Goal: Information Seeking & Learning: Compare options

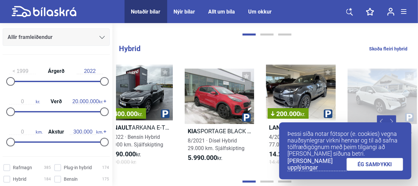
scroll to position [86, 0]
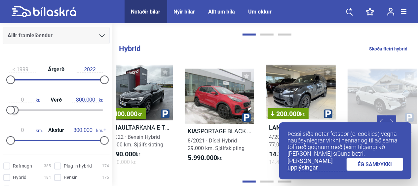
type input "700.000"
drag, startPoint x: 102, startPoint y: 106, endPoint x: 13, endPoint y: 114, distance: 88.8
click at [13, 114] on div at bounding box center [14, 110] width 9 height 9
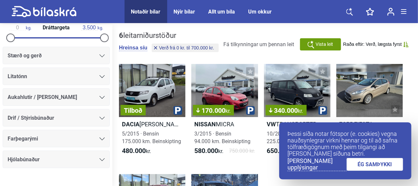
scroll to position [377, 0]
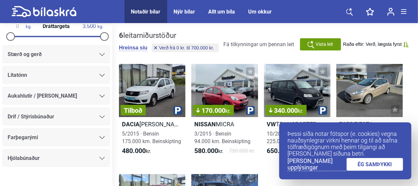
click at [72, 114] on div "Drif / Stýrisbúnaður" at bounding box center [56, 116] width 97 height 9
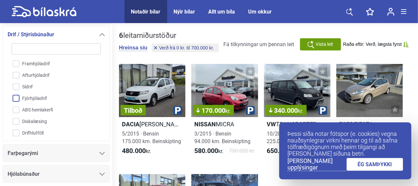
click at [15, 95] on input "Fjórhjóladrif" at bounding box center [52, 99] width 90 height 12
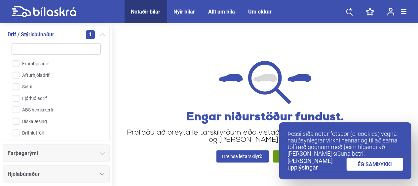
checkbox input "false"
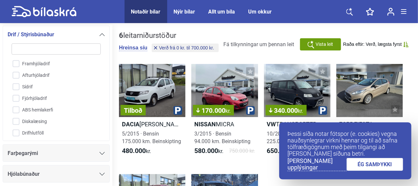
type input "20.000.000"
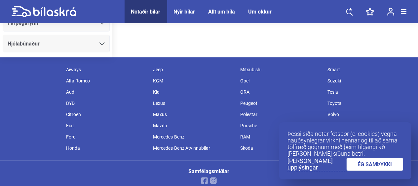
scroll to position [138, 0]
